Goal: Navigation & Orientation: Find specific page/section

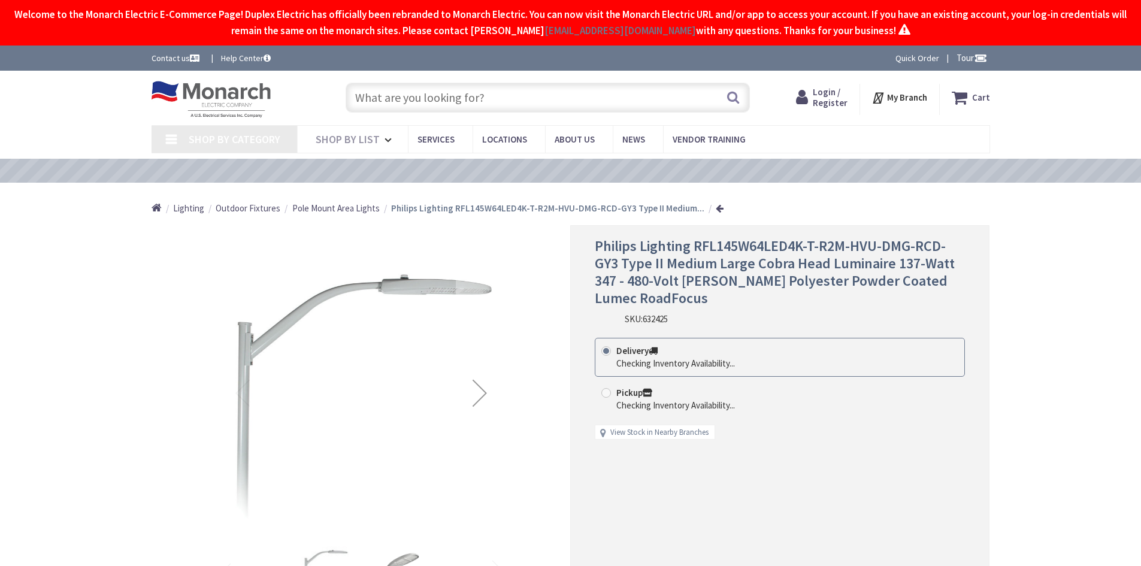
type input "[PERSON_NAME][GEOGRAPHIC_DATA], [GEOGRAPHIC_DATA]"
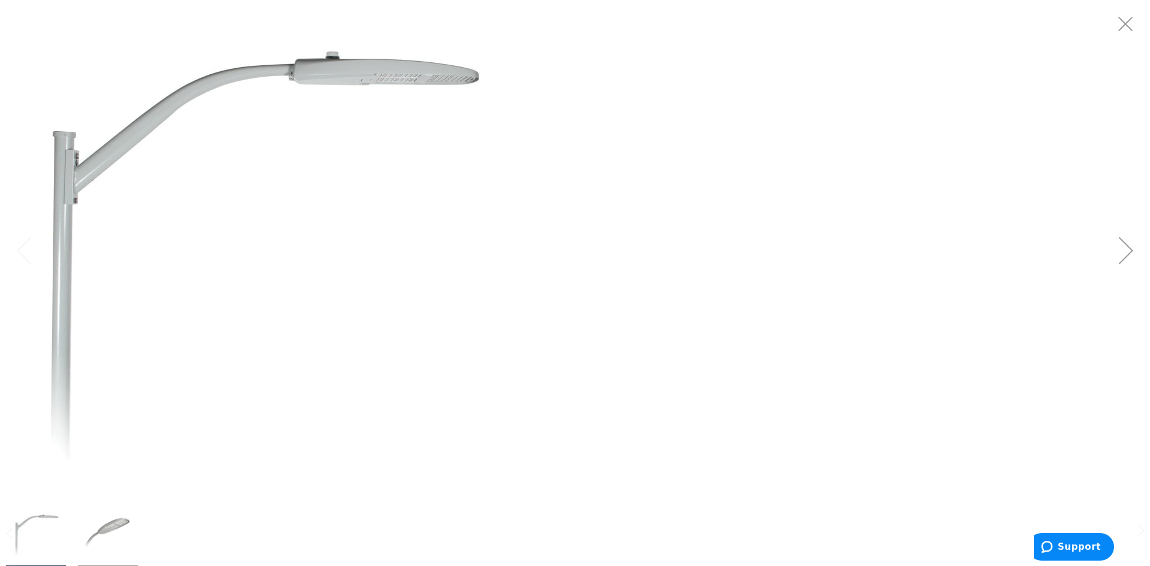
click at [280, 140] on img at bounding box center [259, 250] width 479 height 479
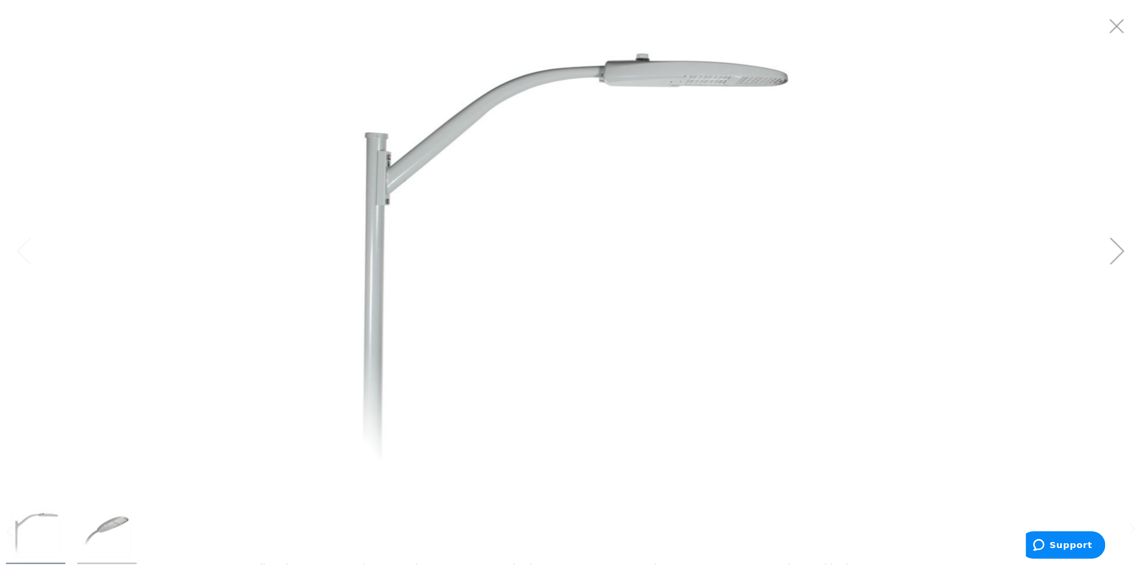
scroll to position [120, 0]
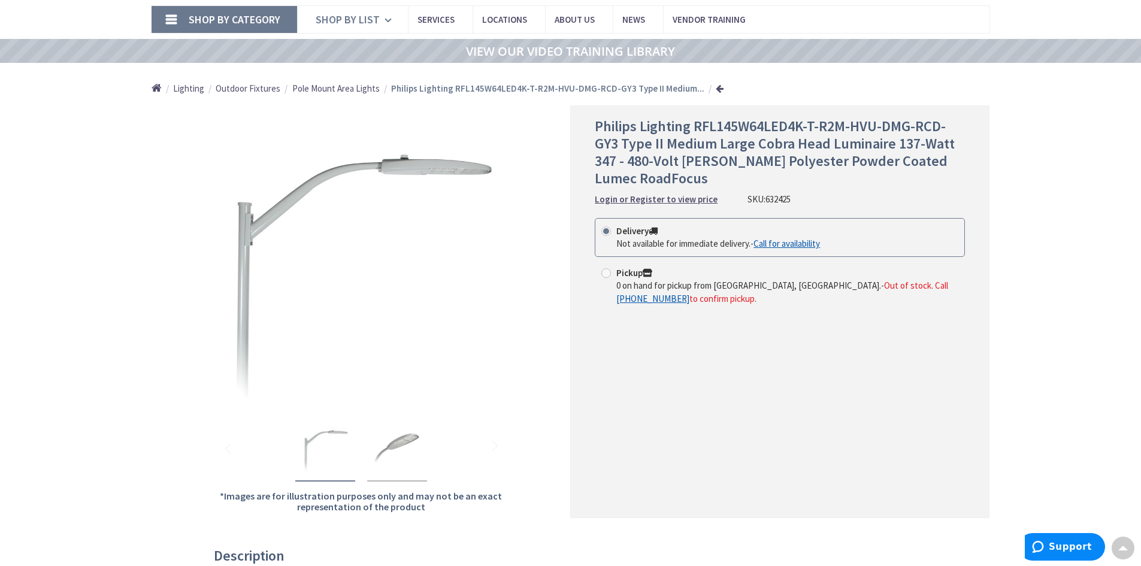
click at [379, 8] on link "Shop By List" at bounding box center [352, 20] width 111 height 28
click at [447, 18] on span "Services" at bounding box center [435, 19] width 37 height 11
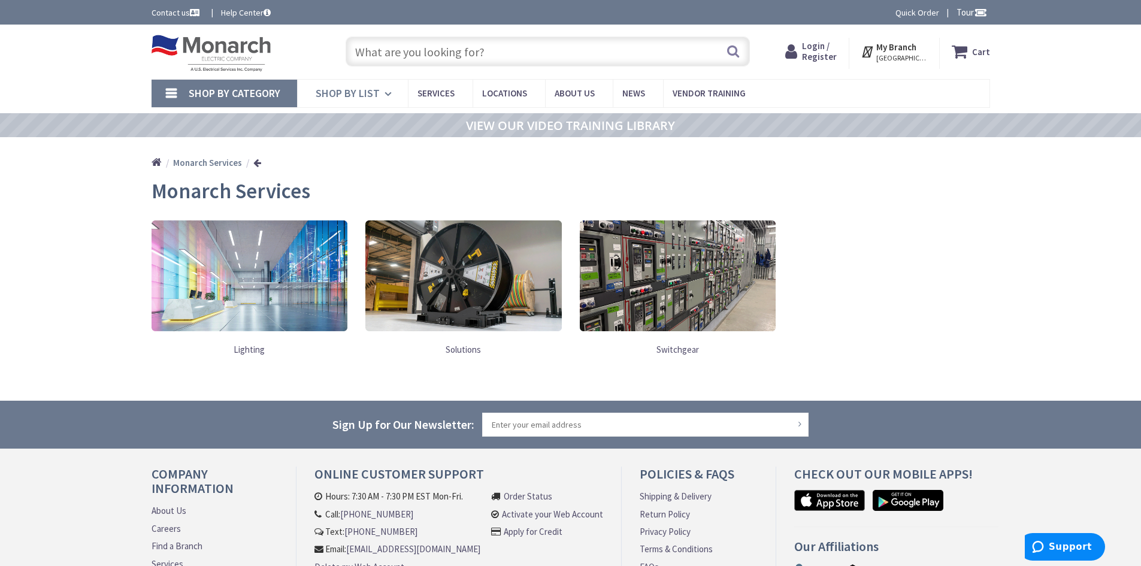
click at [362, 93] on span "Shop By List" at bounding box center [348, 93] width 64 height 14
click at [227, 82] on link "Shop By Category" at bounding box center [225, 94] width 146 height 28
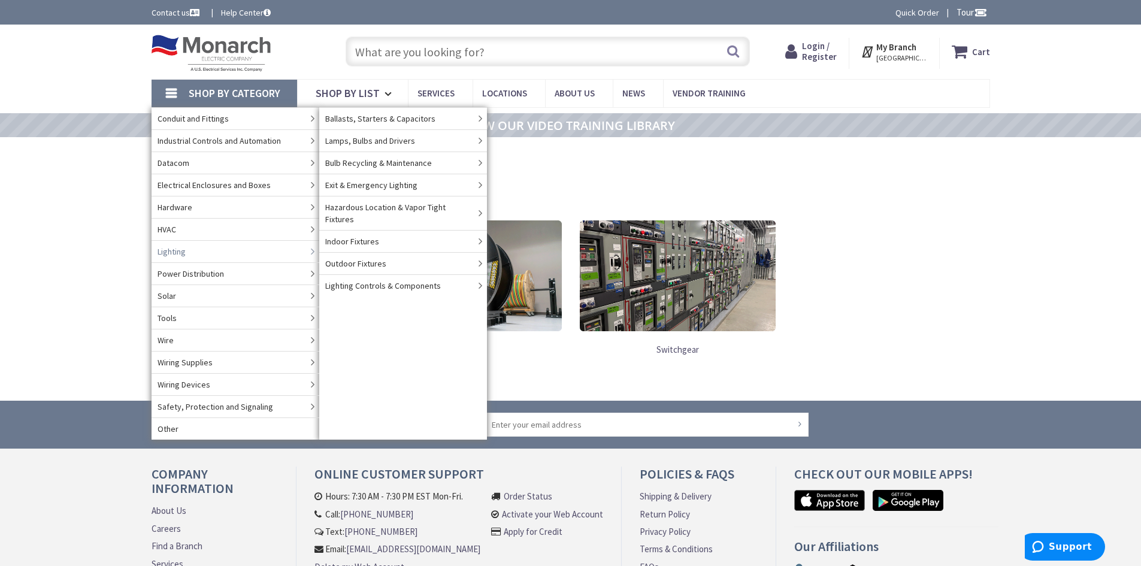
click at [179, 249] on span "Lighting" at bounding box center [172, 252] width 28 height 12
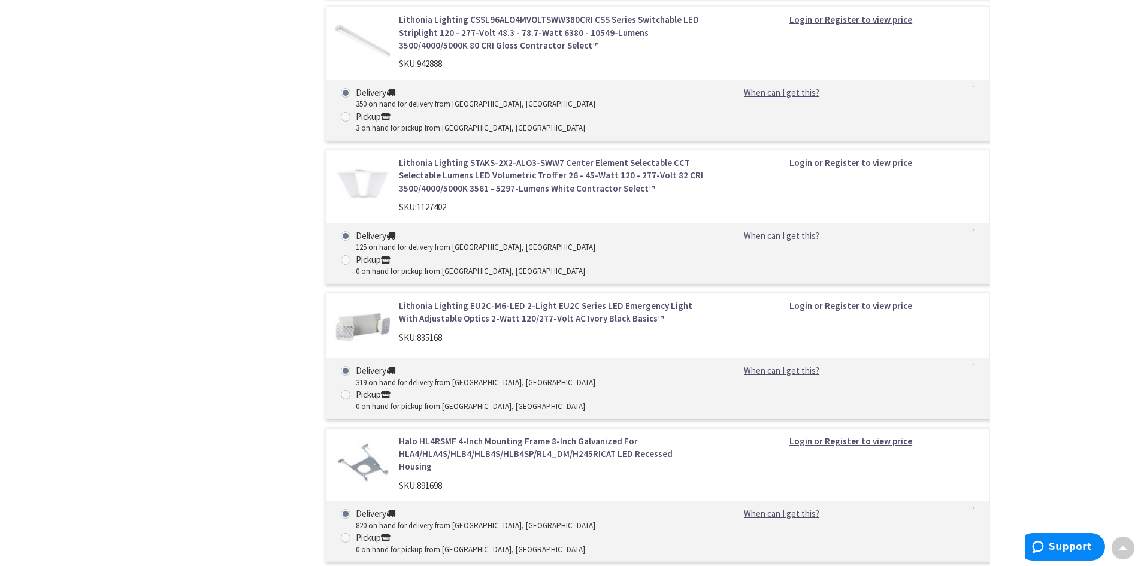
scroll to position [3474, 0]
